Goal: Information Seeking & Learning: Learn about a topic

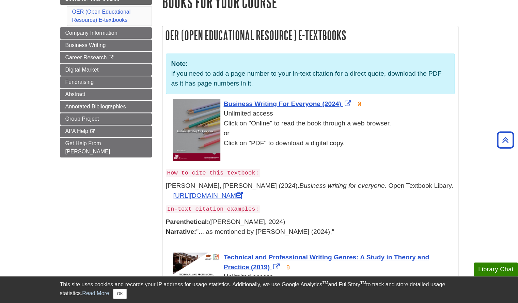
scroll to position [91, 0]
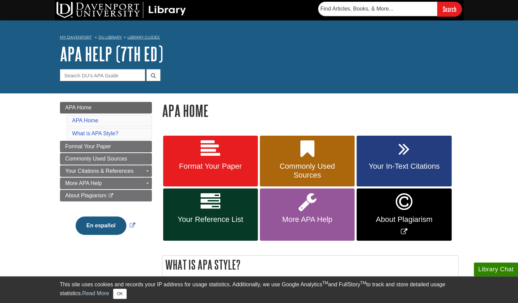
scroll to position [0, 0]
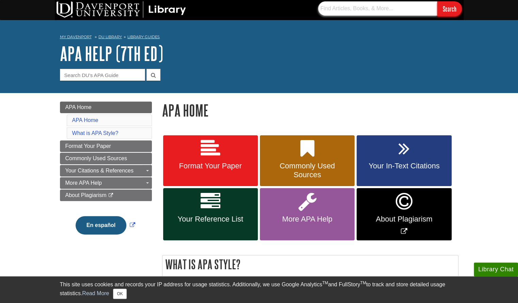
click at [345, 9] on input "text" at bounding box center [377, 8] width 119 height 14
type input "integrating references"
click at [444, 9] on input "Search" at bounding box center [449, 8] width 25 height 15
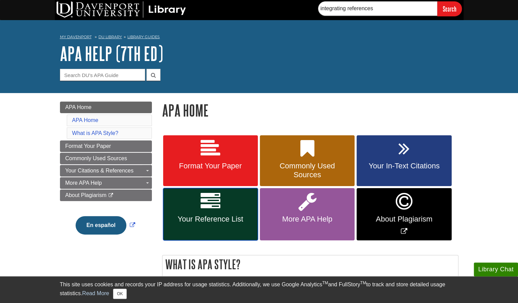
click at [234, 200] on link "Your Reference List" at bounding box center [210, 214] width 95 height 52
click at [103, 75] on input "Guide Search Terms" at bounding box center [102, 75] width 85 height 12
type input "integrating references"
click at [147, 75] on button "submit" at bounding box center [153, 75] width 14 height 12
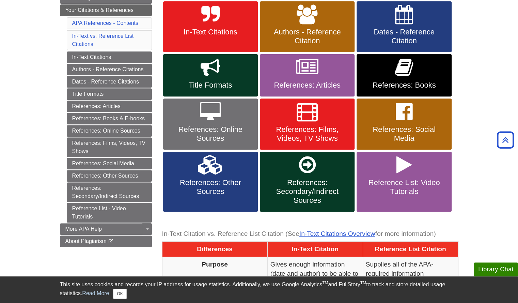
scroll to position [108, 0]
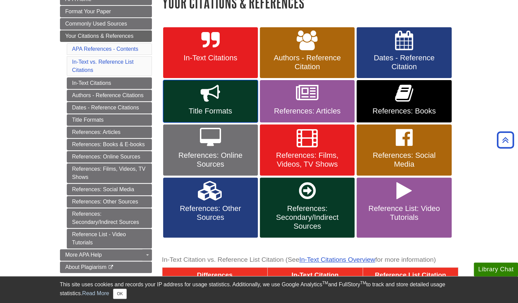
click at [238, 104] on link "Title Formats" at bounding box center [210, 101] width 95 height 42
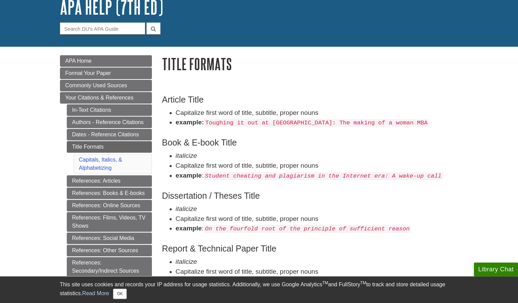
scroll to position [46, 0]
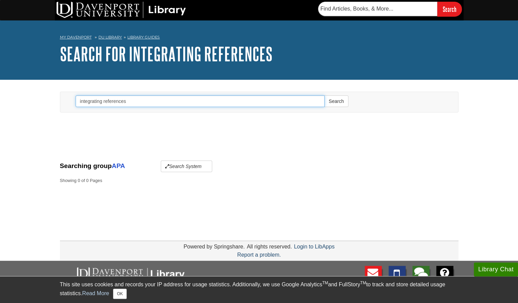
click at [127, 104] on input "integrating references" at bounding box center [200, 101] width 249 height 12
click at [120, 103] on input "integrating references" at bounding box center [200, 101] width 249 height 12
type input "documentation"
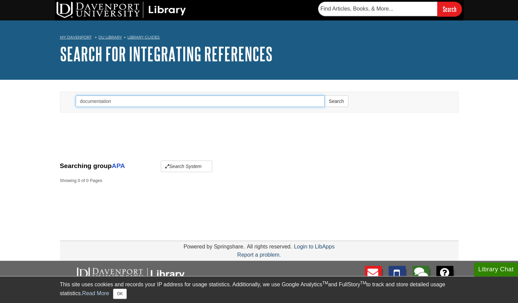
click at [324, 95] on button "Search" at bounding box center [336, 101] width 24 height 12
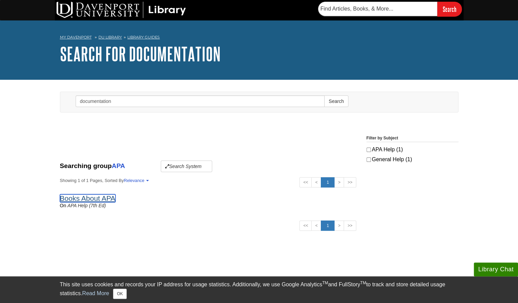
click at [102, 198] on link "Books About APA" at bounding box center [87, 198] width 55 height 8
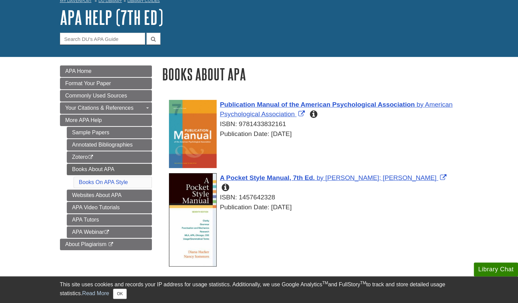
scroll to position [37, 0]
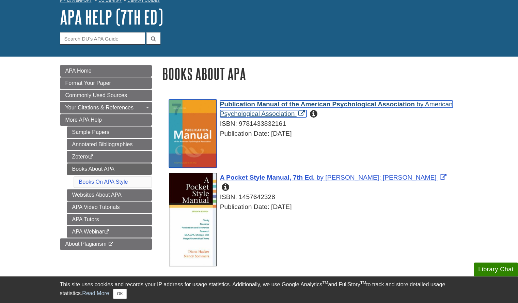
click at [242, 105] on span "Publication Manual of the American Psychological Association" at bounding box center [317, 103] width 195 height 7
